Goal: Task Accomplishment & Management: Manage account settings

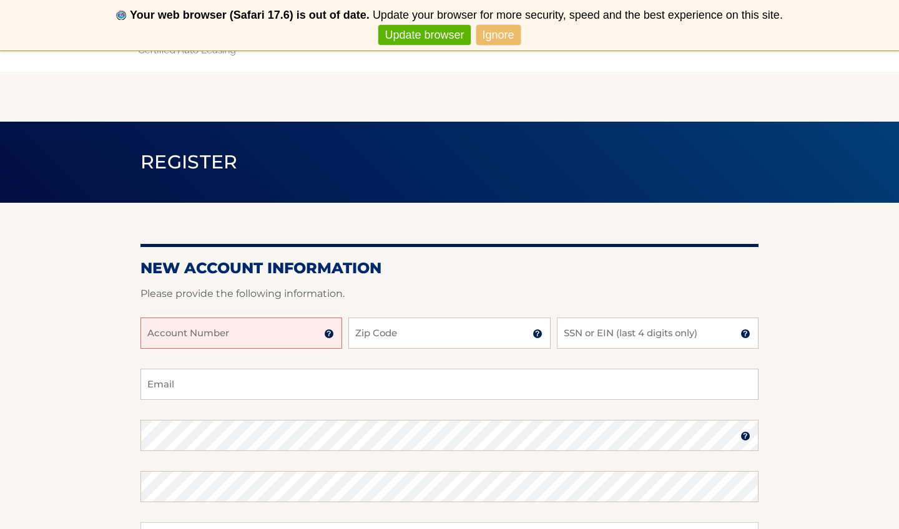
click at [245, 340] on input "Account Number" at bounding box center [241, 333] width 202 height 31
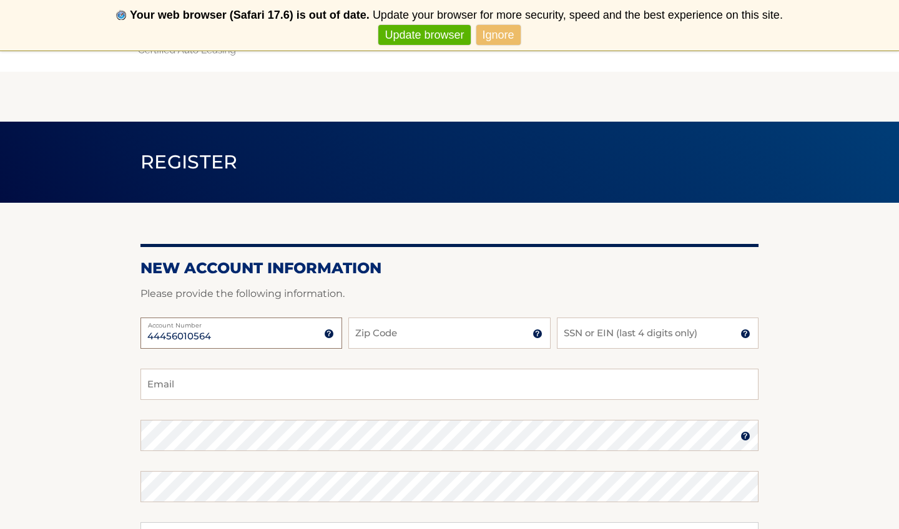
type input "44456010564"
type input "11557"
click at [625, 341] on input "SSN or EIN (last 4 digits only)" at bounding box center [658, 333] width 202 height 31
type input "8503"
click at [348, 401] on fieldset "Email Password Password should be a minimum of 6 characters and is case sensiti…" at bounding box center [449, 530] width 618 height 322
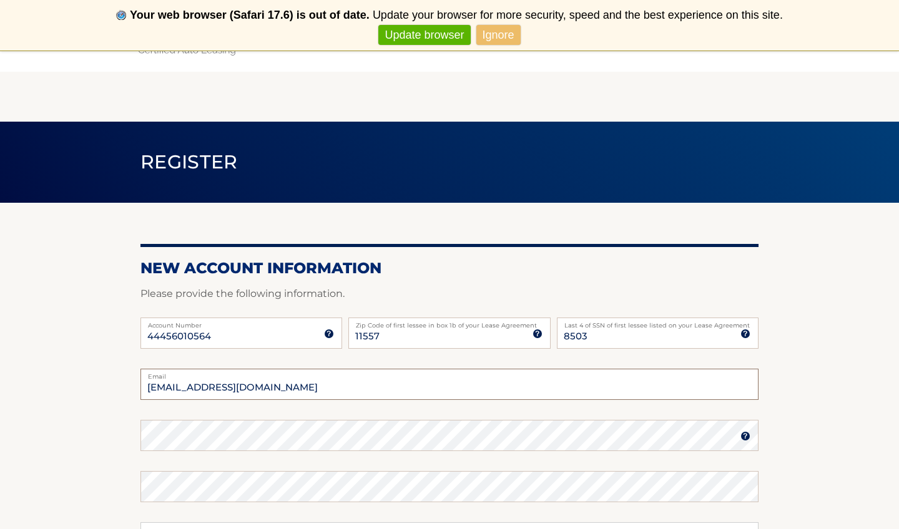
type input "Mrvasquez247@me.com"
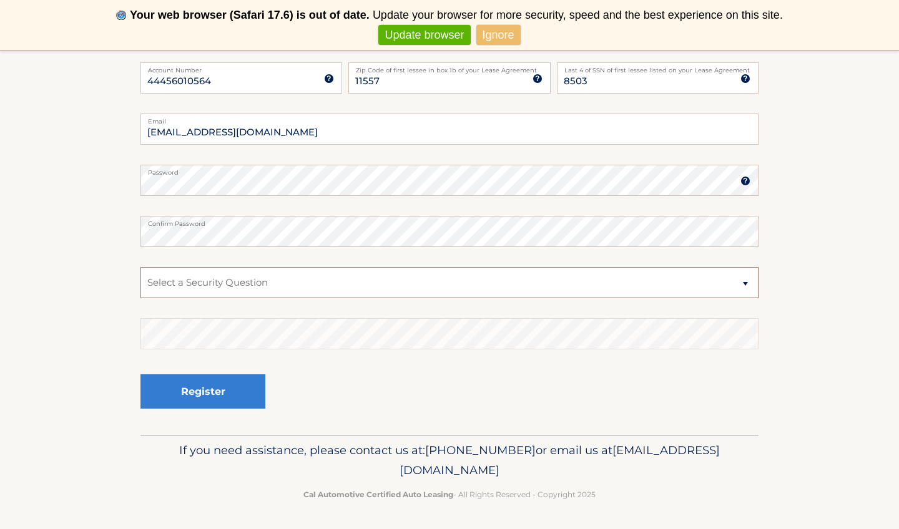
scroll to position [255, 0]
select select "1"
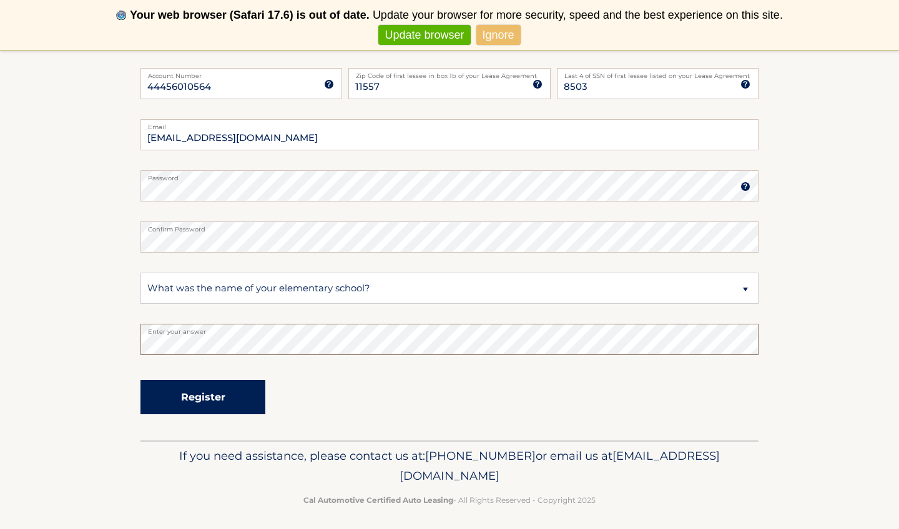
scroll to position [252, 0]
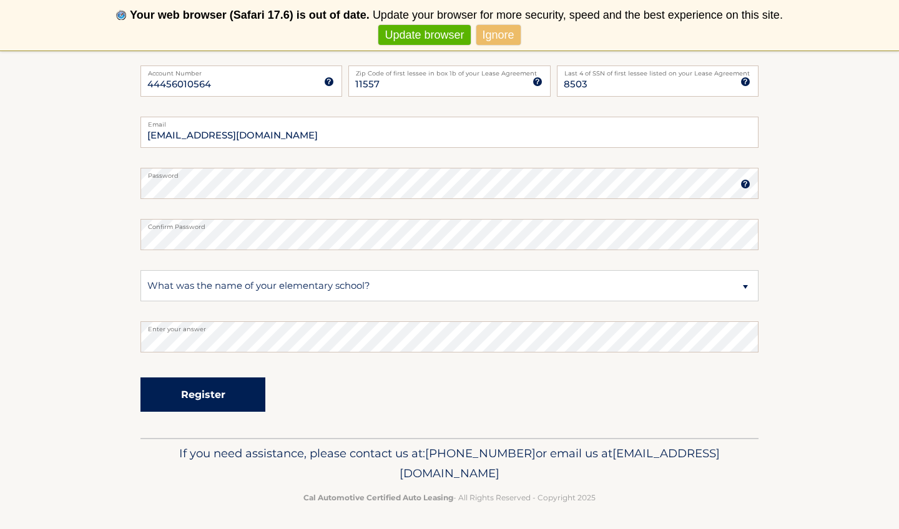
click at [210, 398] on button "Register" at bounding box center [202, 395] width 125 height 34
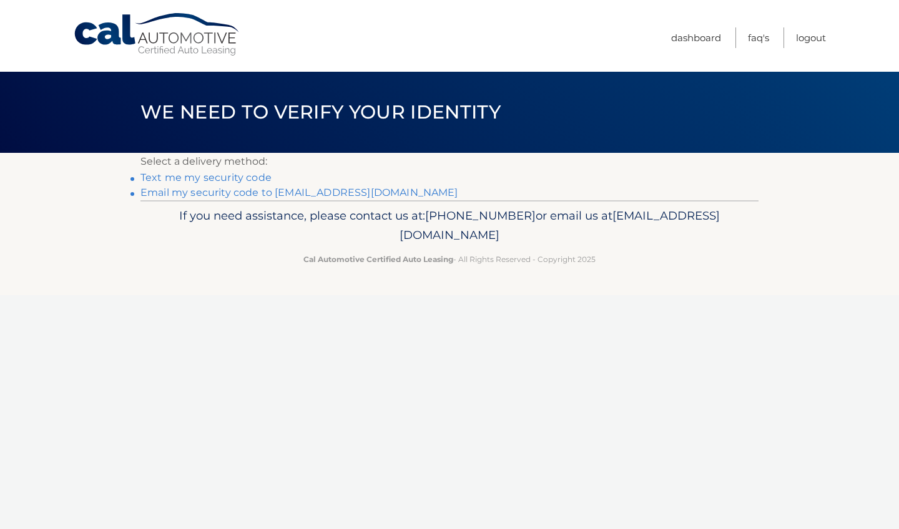
click at [248, 182] on link "Text me my security code" at bounding box center [205, 178] width 131 height 12
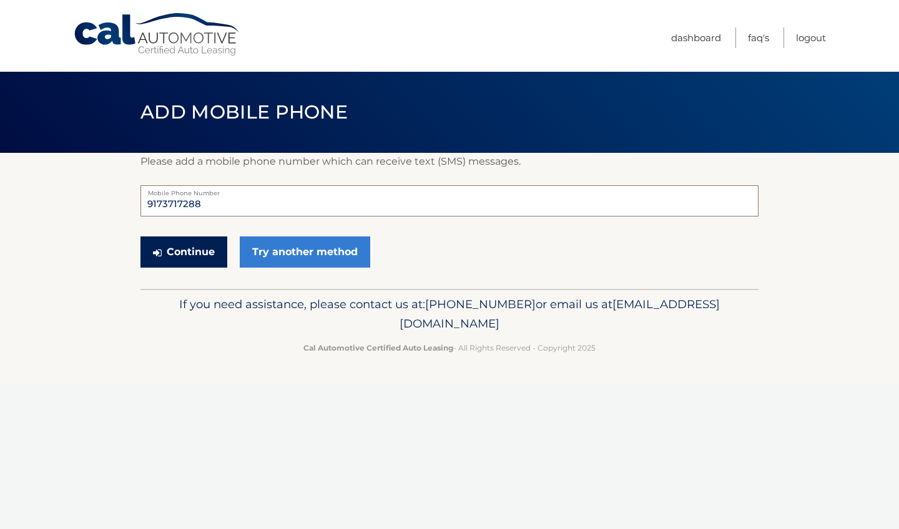
type input "9173717288"
click at [195, 256] on button "Continue" at bounding box center [183, 252] width 87 height 31
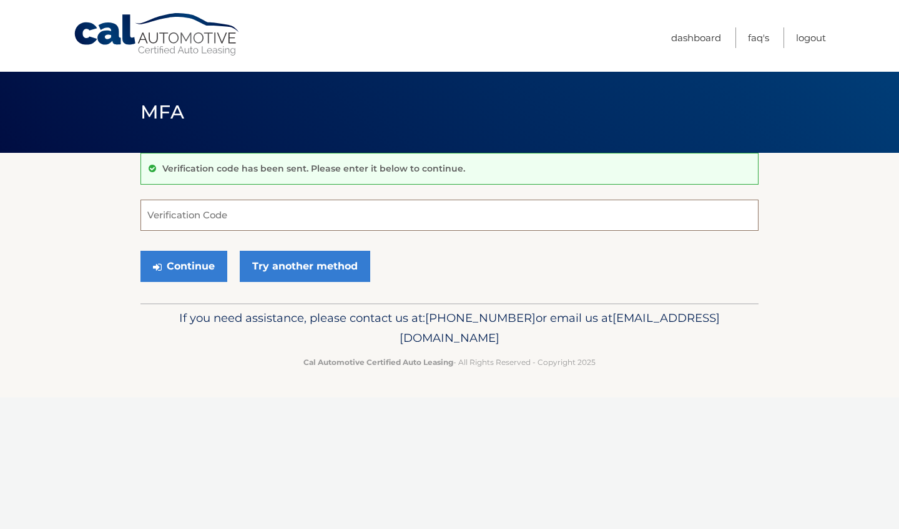
click at [189, 224] on input "Verification Code" at bounding box center [449, 215] width 618 height 31
type input "306209"
click at [170, 276] on button "Continue" at bounding box center [183, 266] width 87 height 31
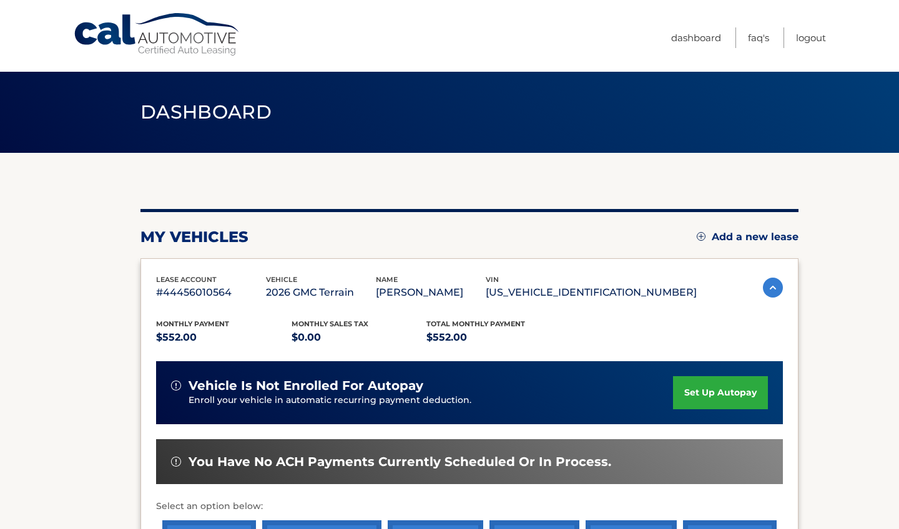
click at [823, 326] on section "You are registered for this site, but you haven't enrolled in online payments. …" at bounding box center [449, 407] width 899 height 509
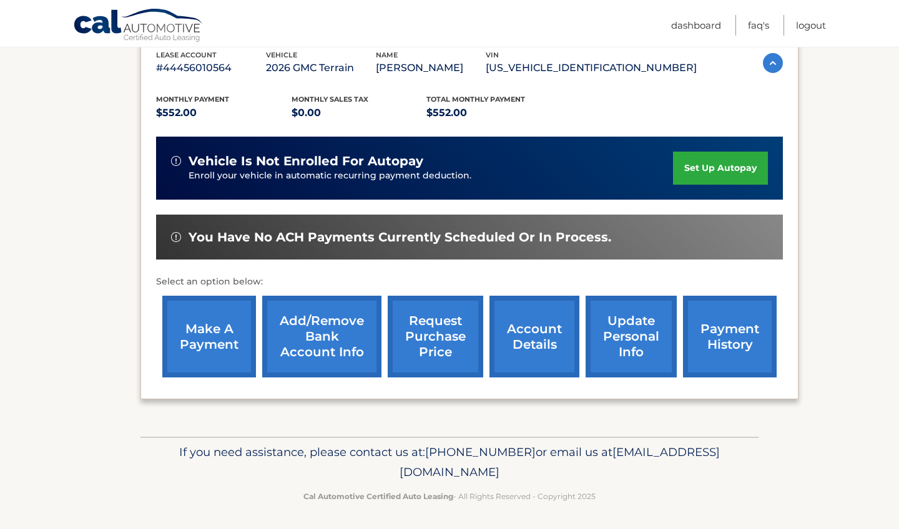
scroll to position [224, 0]
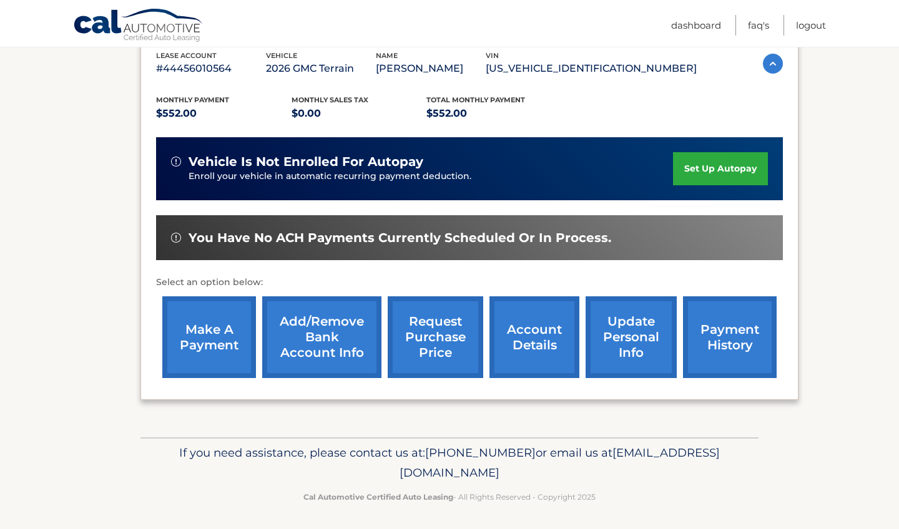
click at [697, 171] on link "set up autopay" at bounding box center [720, 168] width 95 height 33
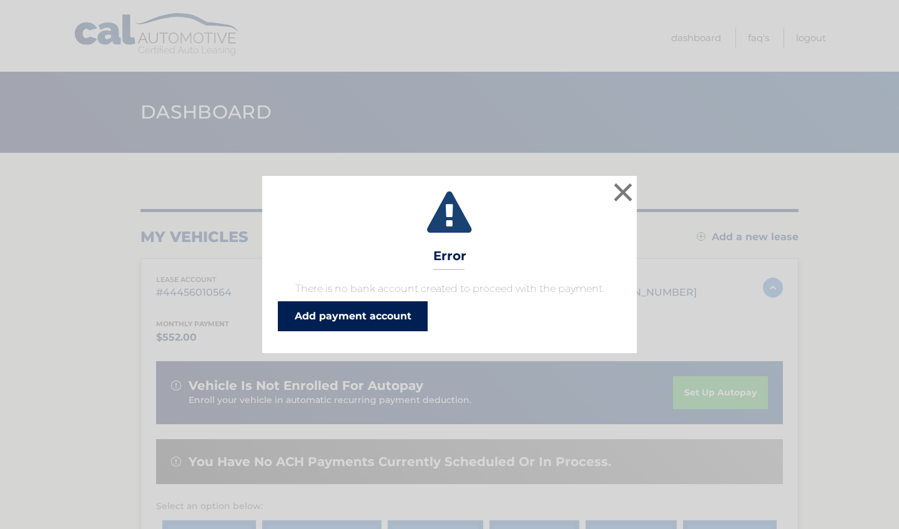
click at [380, 315] on link "Add payment account" at bounding box center [353, 317] width 150 height 30
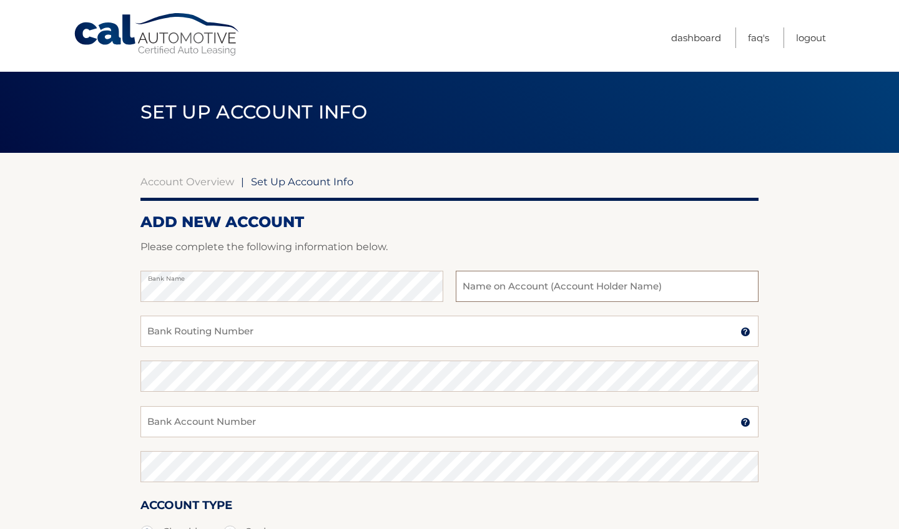
click at [518, 292] on input "text" at bounding box center [607, 286] width 303 height 31
type input "[PERSON_NAME]"
click at [350, 332] on input "Bank Routing Number" at bounding box center [449, 331] width 618 height 31
type input "021000021"
click at [293, 426] on input "Bank Account Number" at bounding box center [449, 421] width 618 height 31
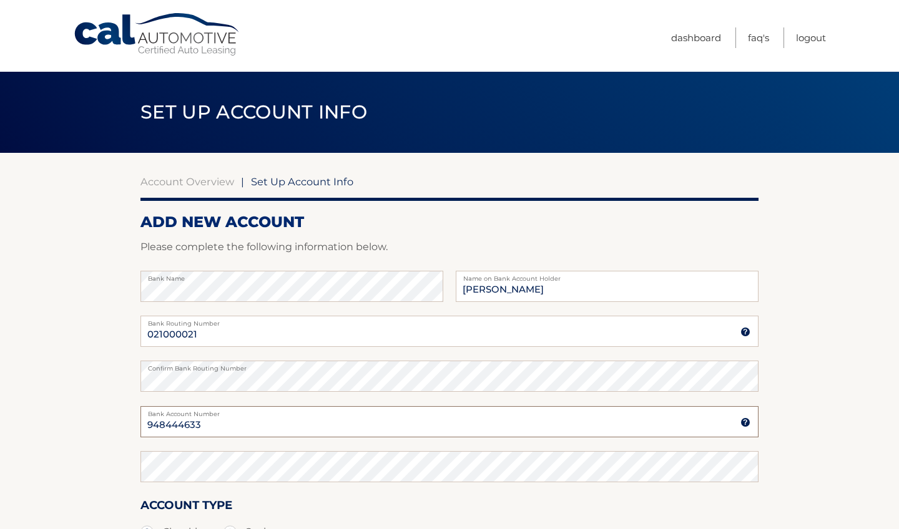
type input "948444633"
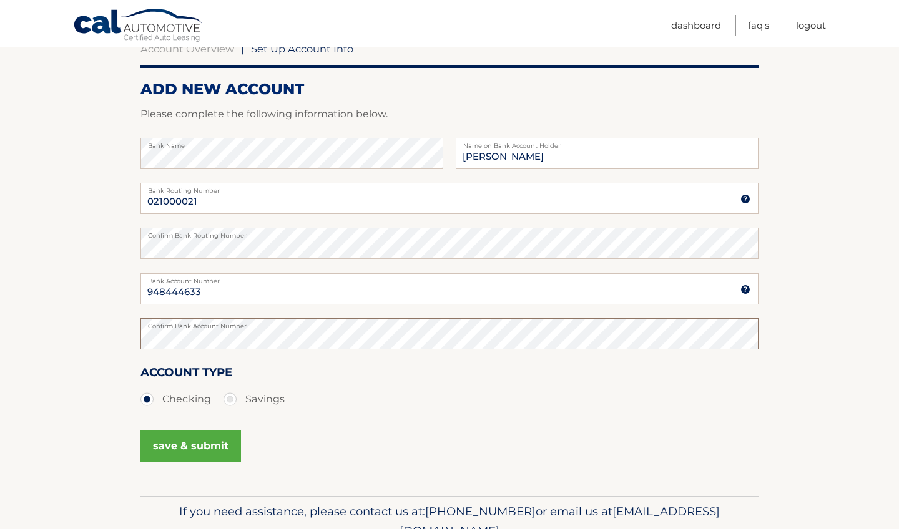
scroll to position [136, 0]
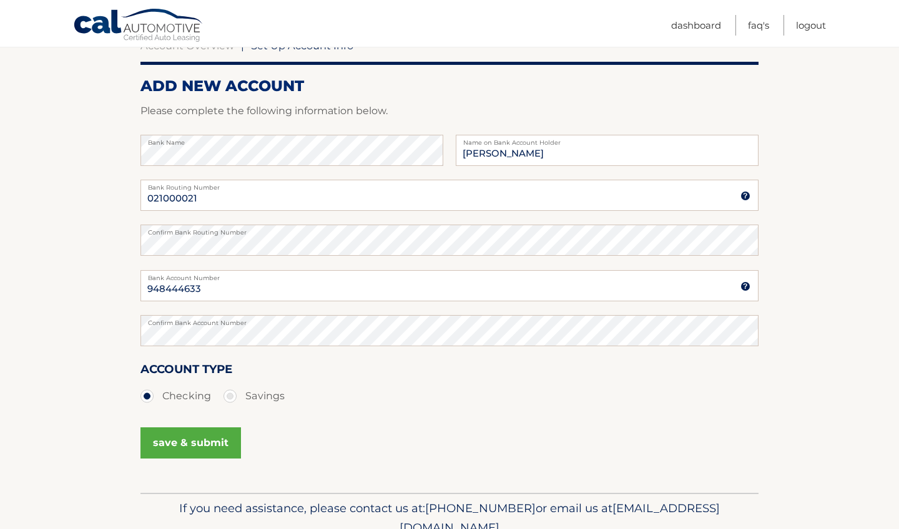
click at [177, 452] on button "save & submit" at bounding box center [190, 443] width 101 height 31
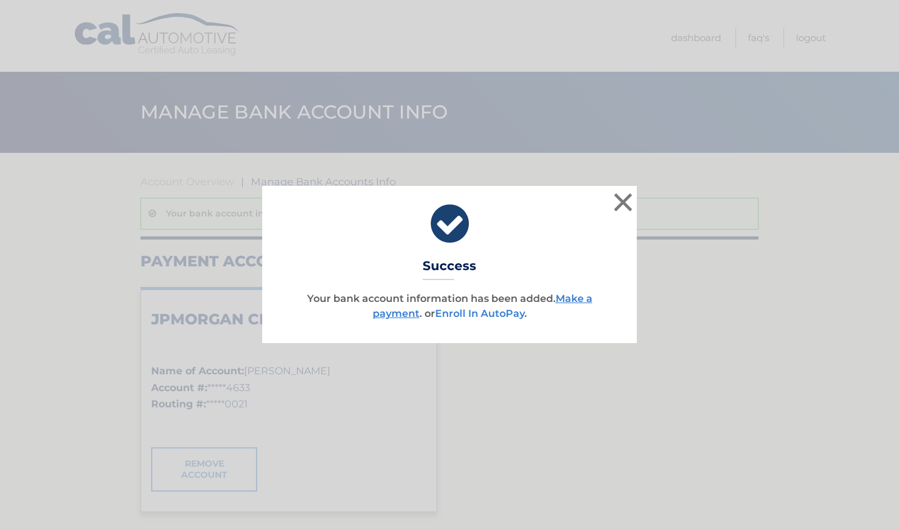
click at [492, 310] on link "Enroll In AutoPay" at bounding box center [479, 314] width 89 height 12
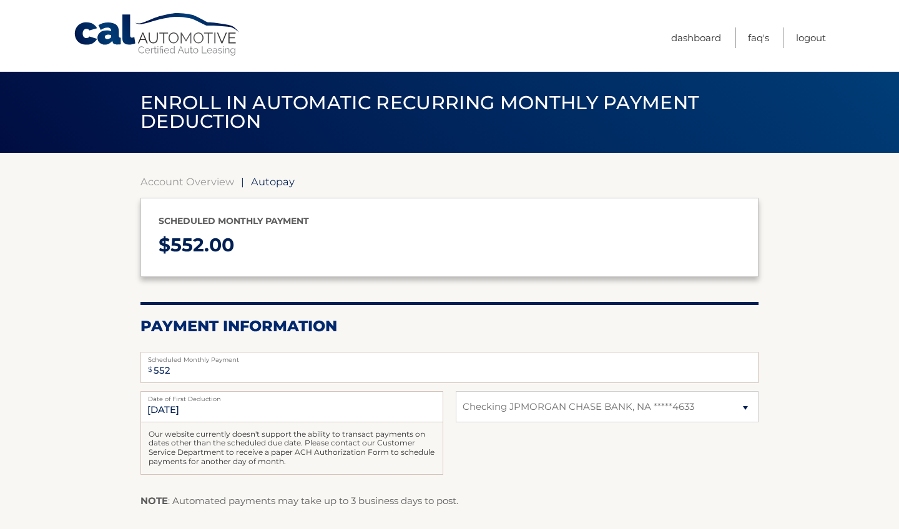
select select "YjkzNWE5YmYtZDI5Ny00NTlmLWE1NDYtZGY3OWQxYzc3ZDM0"
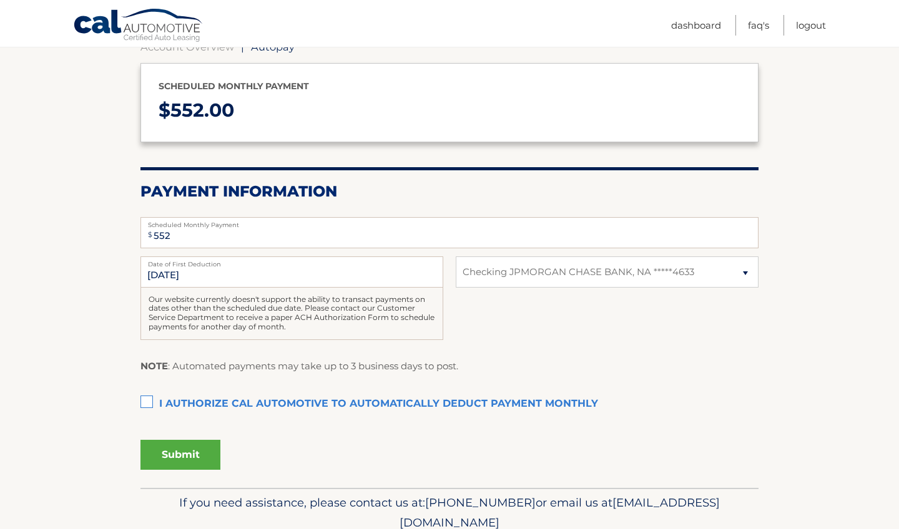
scroll to position [135, 0]
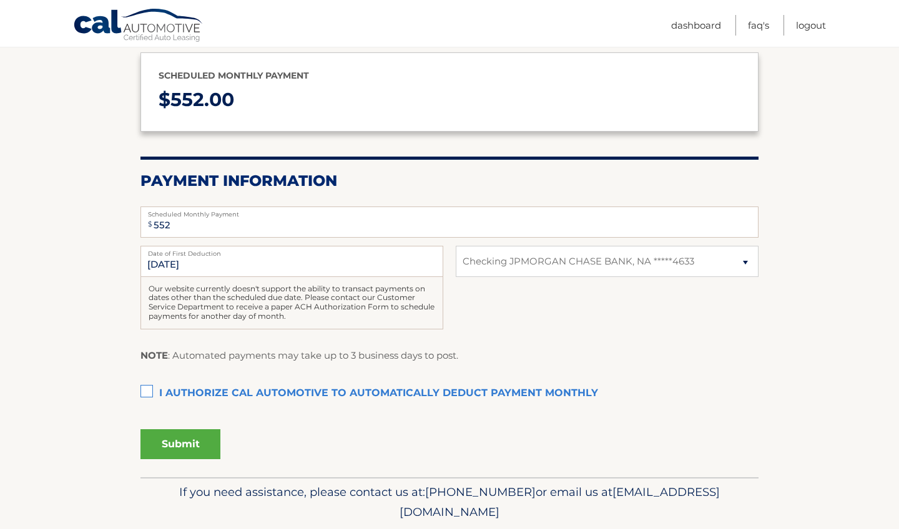
click at [150, 402] on label "I authorize cal automotive to automatically deduct payment monthly This checkbo…" at bounding box center [449, 393] width 618 height 25
click at [0, 0] on input "I authorize cal automotive to automatically deduct payment monthly This checkbo…" at bounding box center [0, 0] width 0 height 0
click at [185, 451] on button "Submit" at bounding box center [180, 446] width 80 height 30
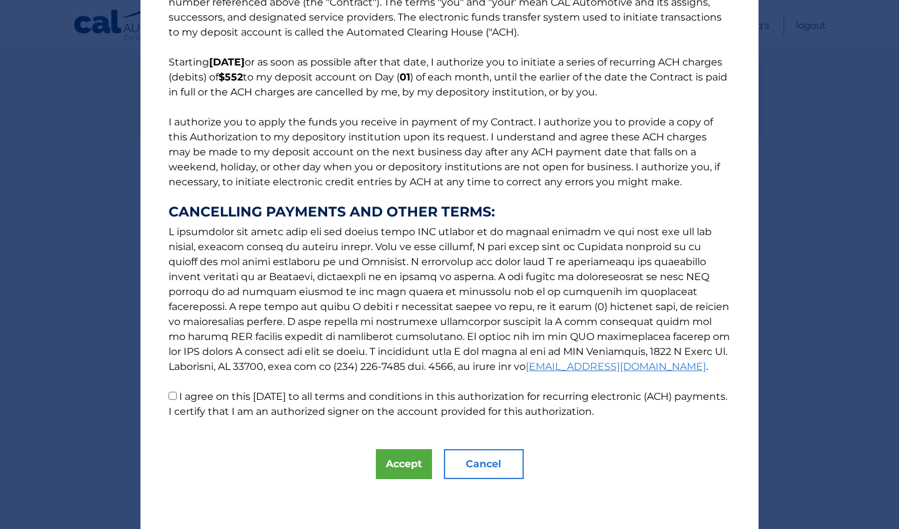
scroll to position [61, 0]
click at [416, 470] on button "Accept" at bounding box center [404, 465] width 56 height 30
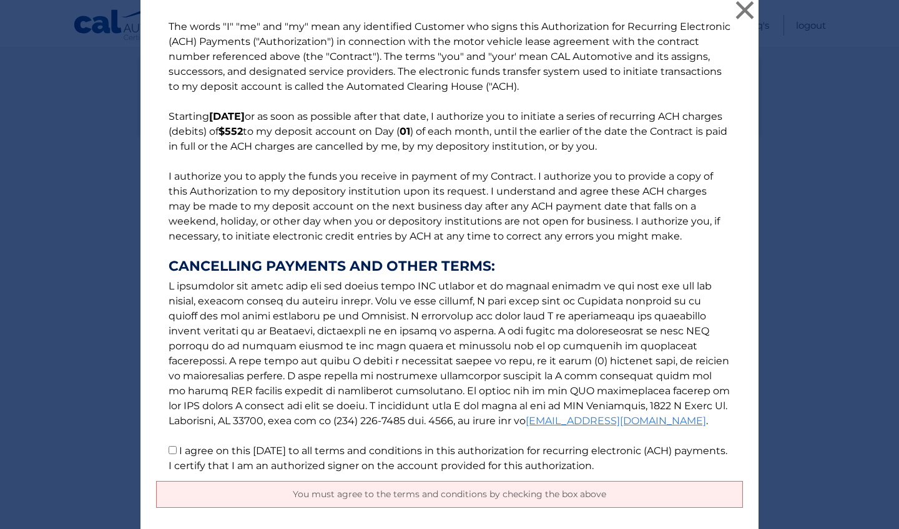
scroll to position [8, 0]
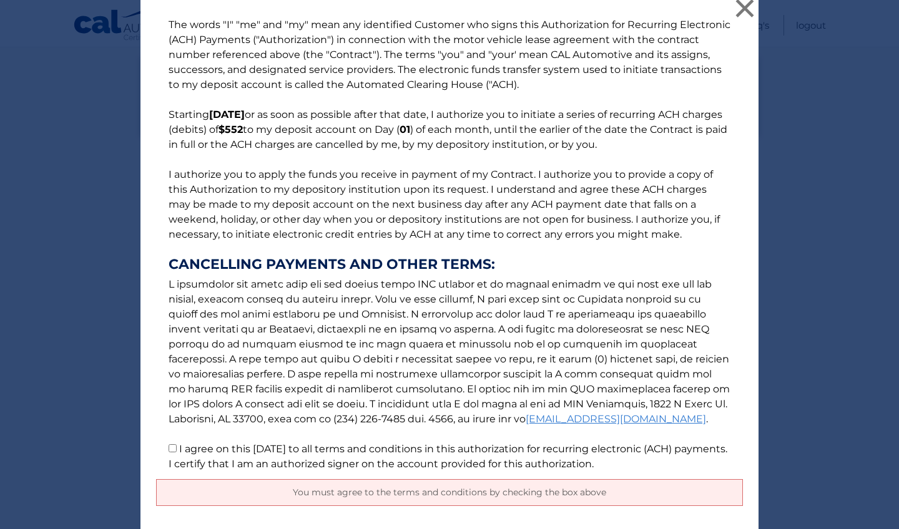
click at [170, 452] on input "I agree on this 09/29/2025 to all terms and conditions in this authorization fo…" at bounding box center [173, 449] width 8 height 8
checkbox input "true"
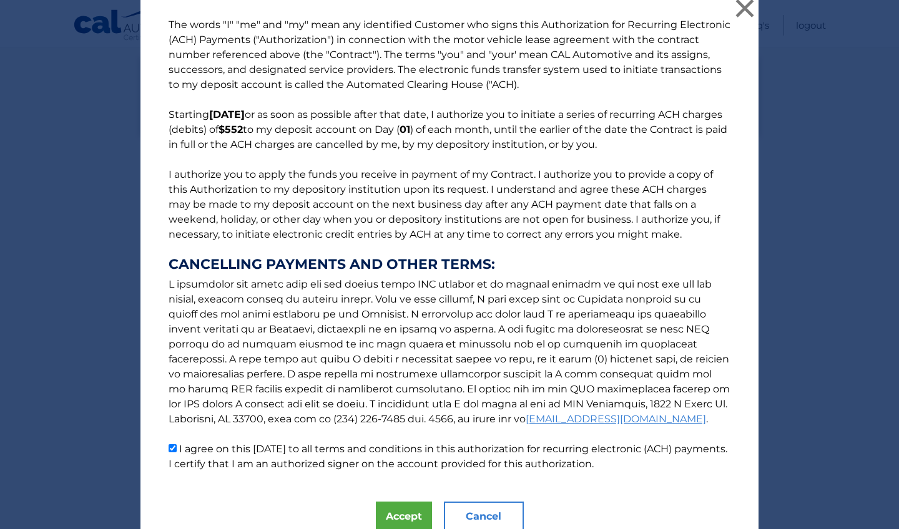
scroll to position [56, 0]
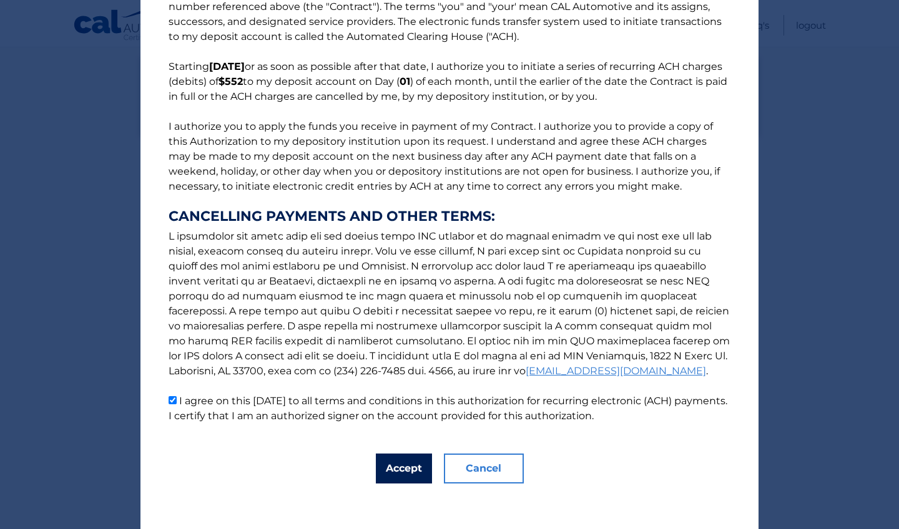
click at [420, 461] on button "Accept" at bounding box center [404, 469] width 56 height 30
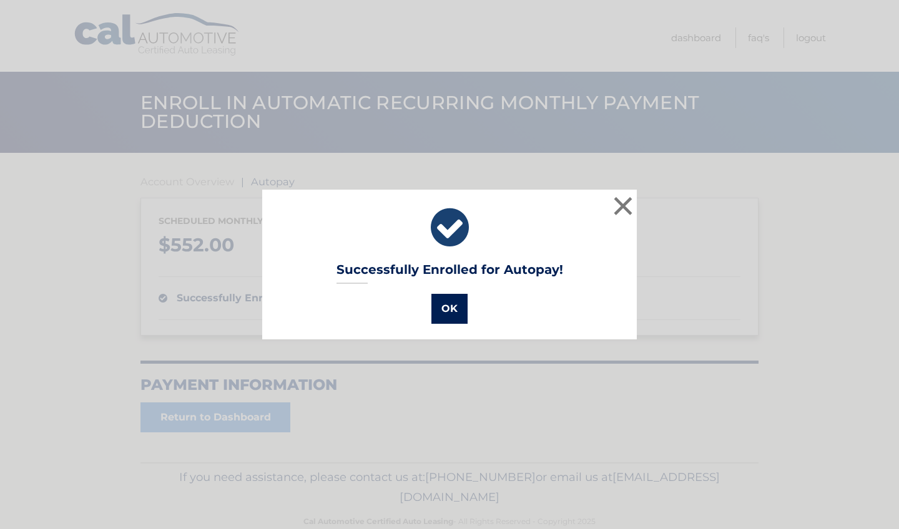
click at [443, 317] on button "OK" at bounding box center [449, 309] width 36 height 30
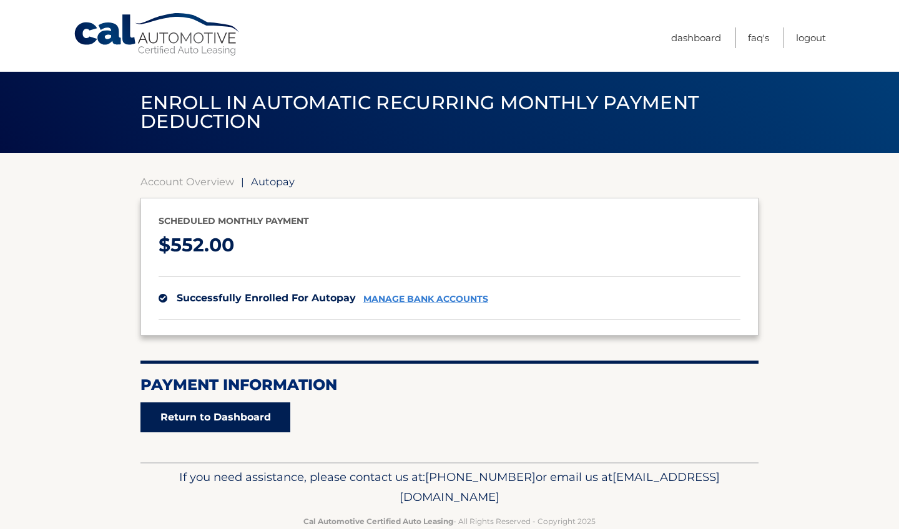
click at [259, 409] on link "Return to Dashboard" at bounding box center [215, 418] width 150 height 30
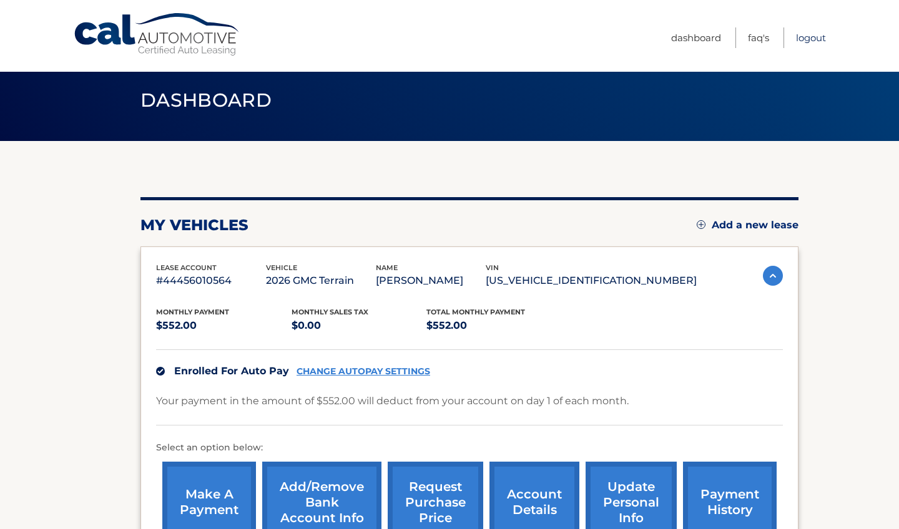
scroll to position [12, 1]
click at [803, 42] on link "Logout" at bounding box center [811, 37] width 30 height 21
